Goal: Check status: Check status

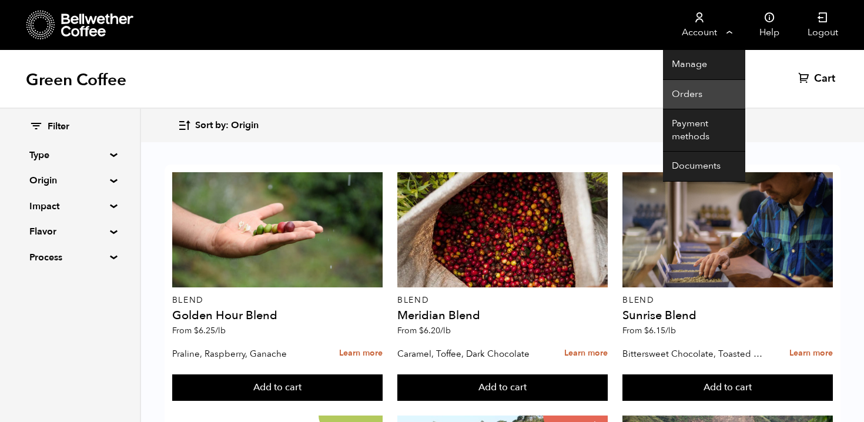
click at [690, 91] on link "Orders" at bounding box center [704, 95] width 82 height 30
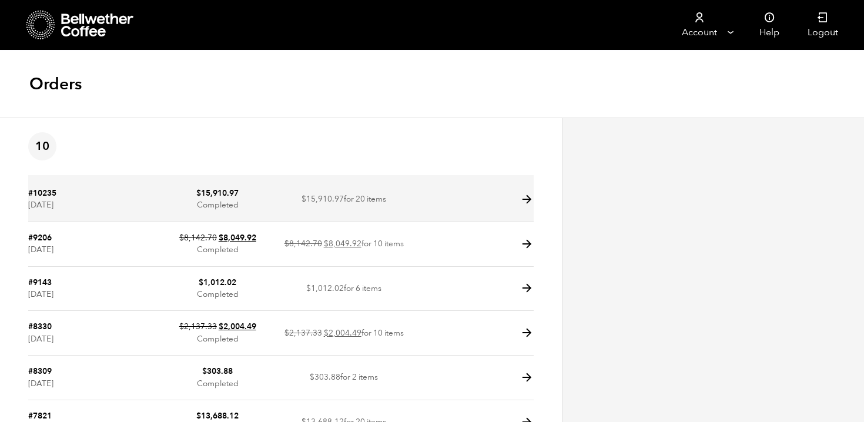
click at [443, 189] on td at bounding box center [470, 200] width 126 height 45
click at [523, 198] on icon at bounding box center [527, 200] width 14 height 14
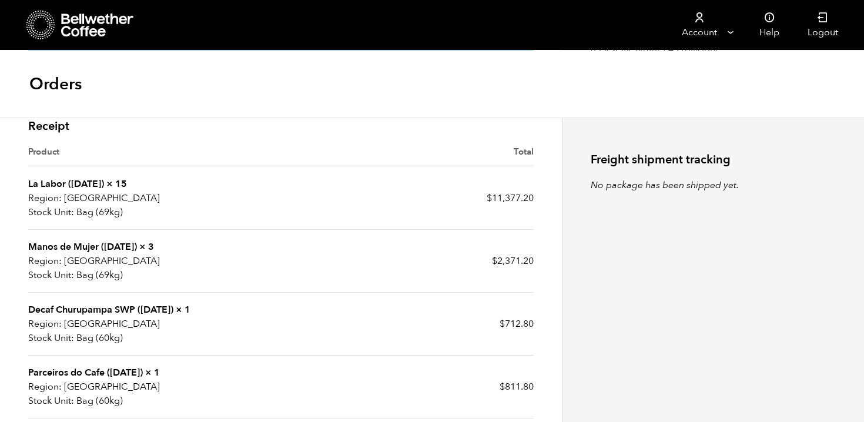
scroll to position [316, 0]
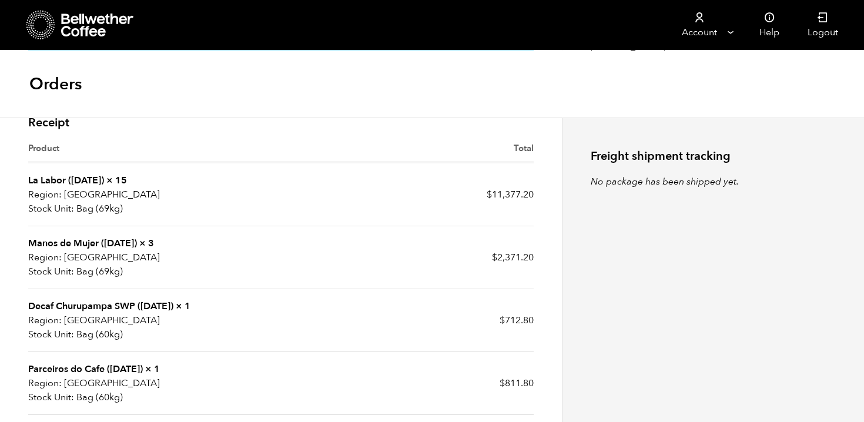
click at [75, 179] on link "La Labor (JUL 24)" at bounding box center [66, 180] width 76 height 13
